Goal: Check status: Check status

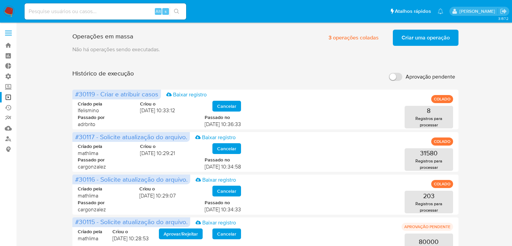
scroll to position [109, 0]
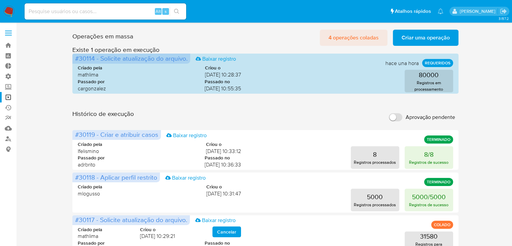
click at [368, 41] on span "4 operações coladas" at bounding box center [354, 37] width 50 height 15
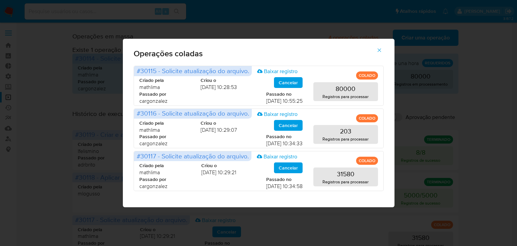
click at [378, 49] on icon "button" at bounding box center [379, 50] width 4 height 4
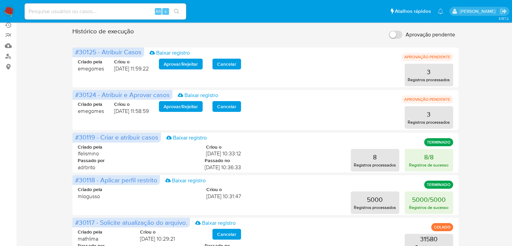
scroll to position [89, 0]
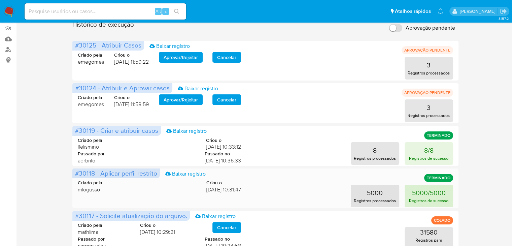
click at [417, 189] on p "5000/5000" at bounding box center [429, 192] width 34 height 9
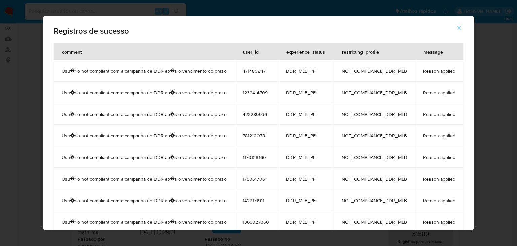
click at [249, 68] on span "471480847" at bounding box center [256, 71] width 27 height 6
click at [460, 28] on icon "button" at bounding box center [460, 28] width 4 height 4
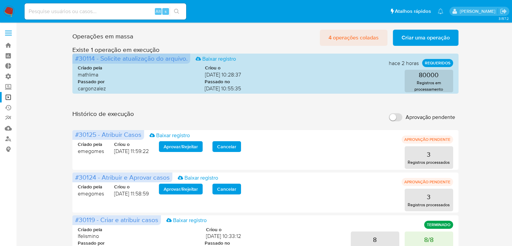
click at [351, 38] on span "4 operações coladas" at bounding box center [354, 37] width 50 height 15
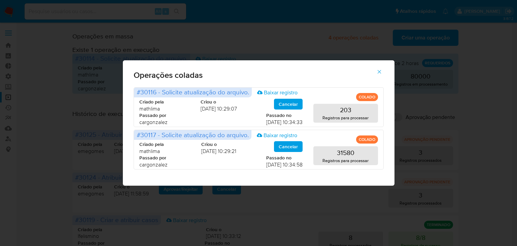
click at [377, 71] on icon "button" at bounding box center [379, 72] width 6 height 6
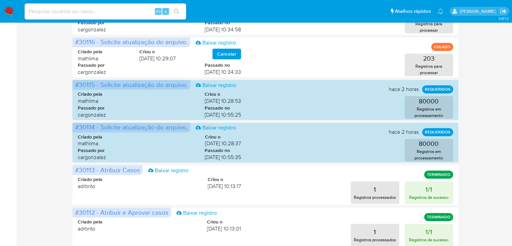
scroll to position [62, 0]
